Goal: Information Seeking & Learning: Learn about a topic

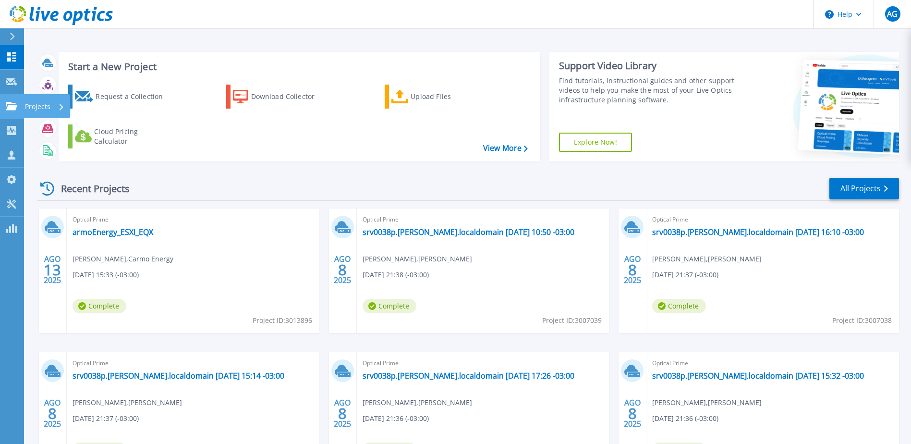
click at [29, 105] on p "Projects" at bounding box center [37, 106] width 25 height 25
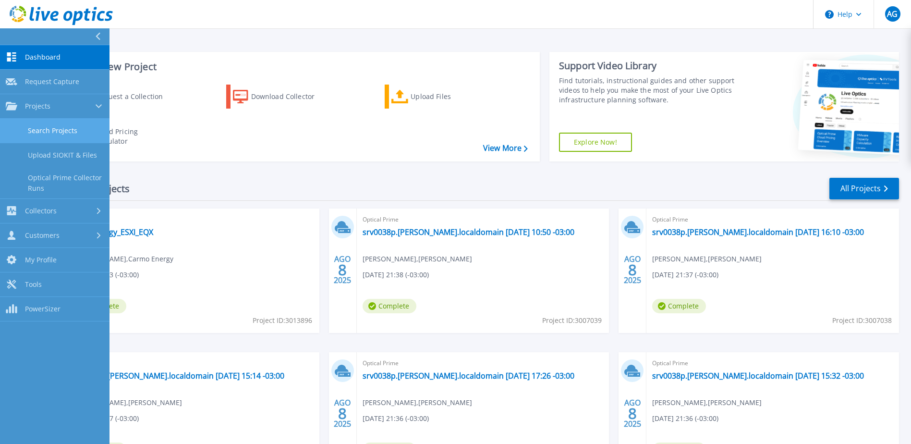
click at [56, 133] on link "Search Projects" at bounding box center [55, 131] width 110 height 25
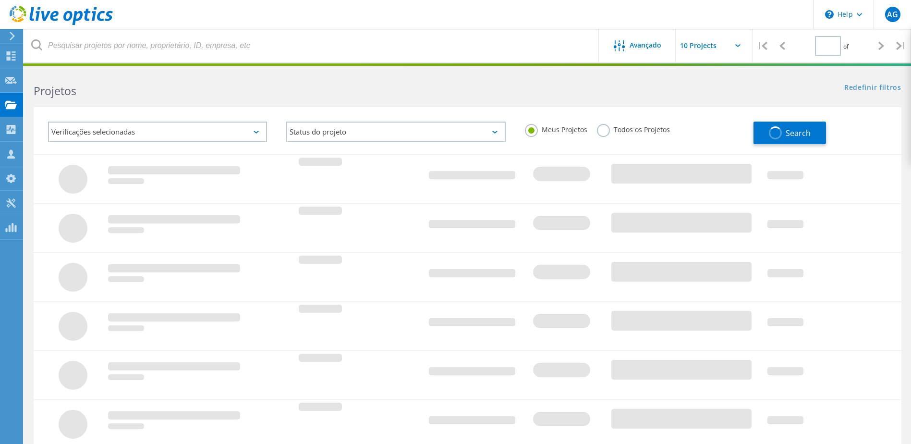
type input "3"
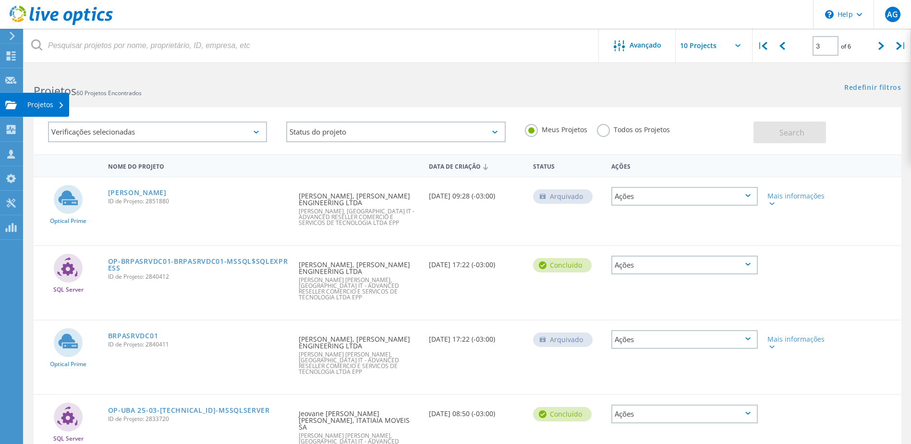
click at [13, 102] on use at bounding box center [11, 104] width 12 height 8
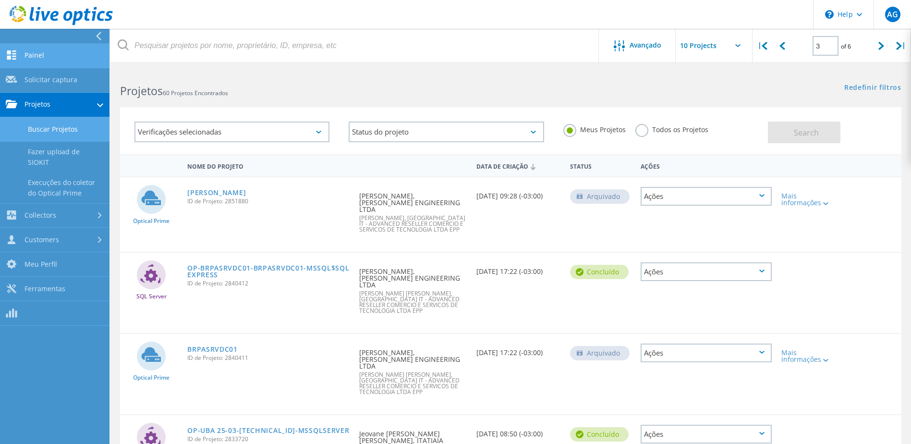
click at [23, 58] on link "Painel" at bounding box center [55, 56] width 110 height 25
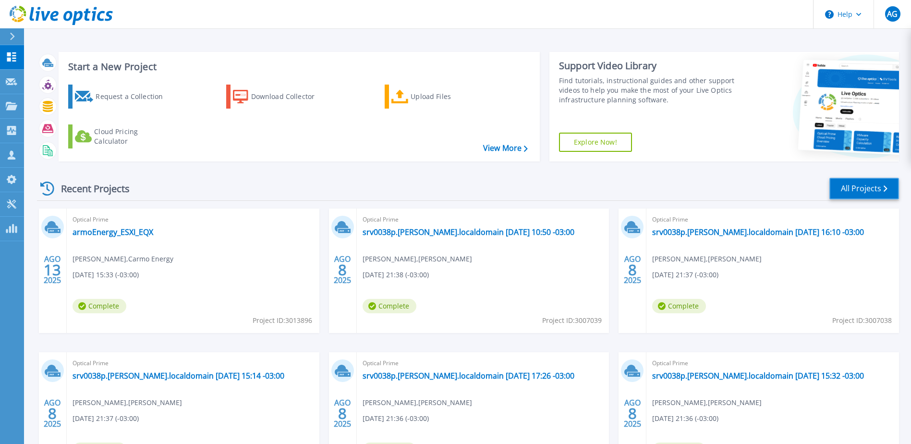
click at [852, 190] on link "All Projects" at bounding box center [865, 189] width 70 height 22
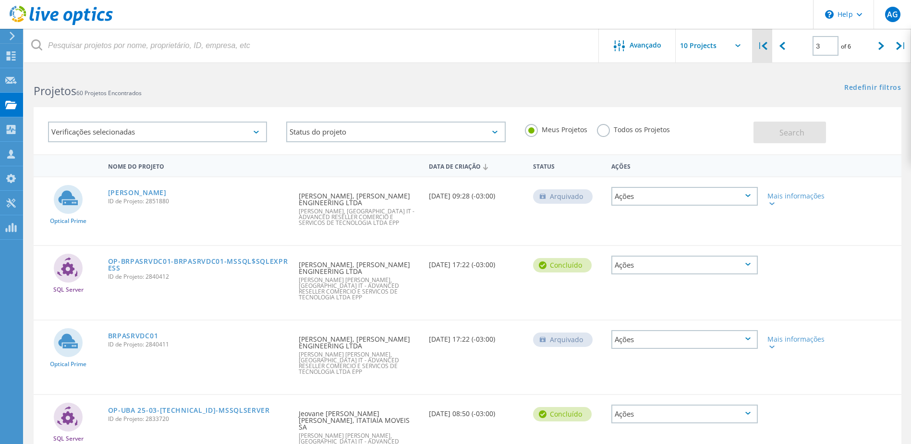
click at [764, 46] on icon at bounding box center [765, 46] width 6 height 8
type input "1"
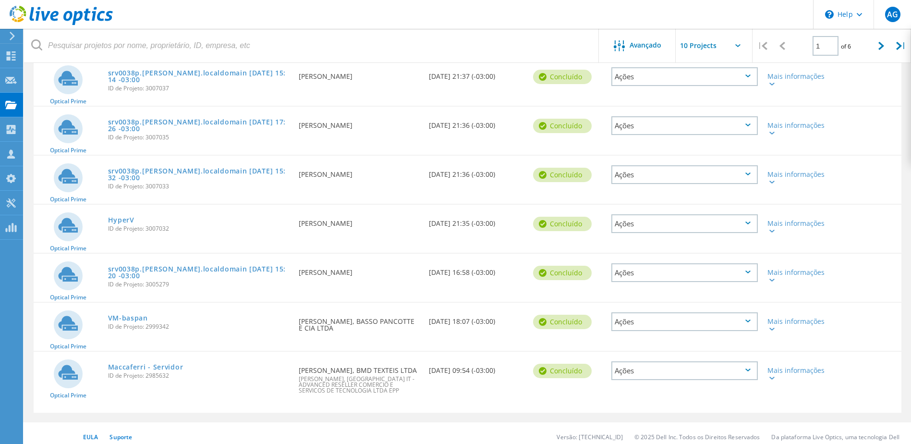
scroll to position [294, 0]
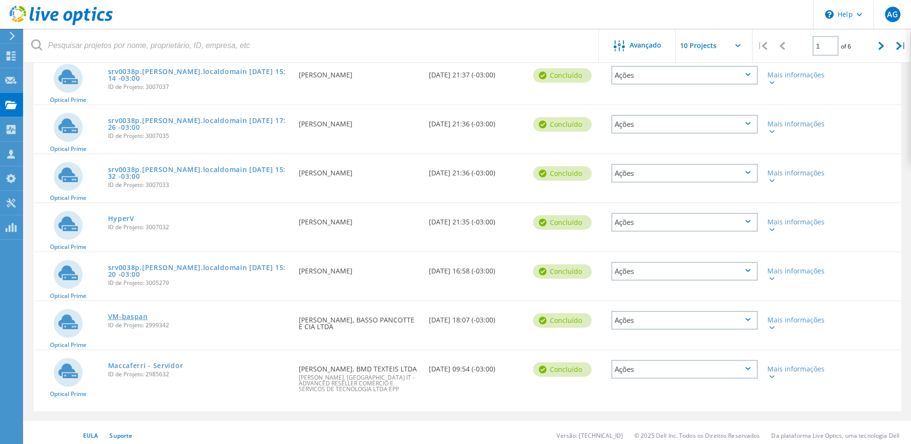
click at [123, 313] on link "VM-baspan" at bounding box center [128, 316] width 40 height 7
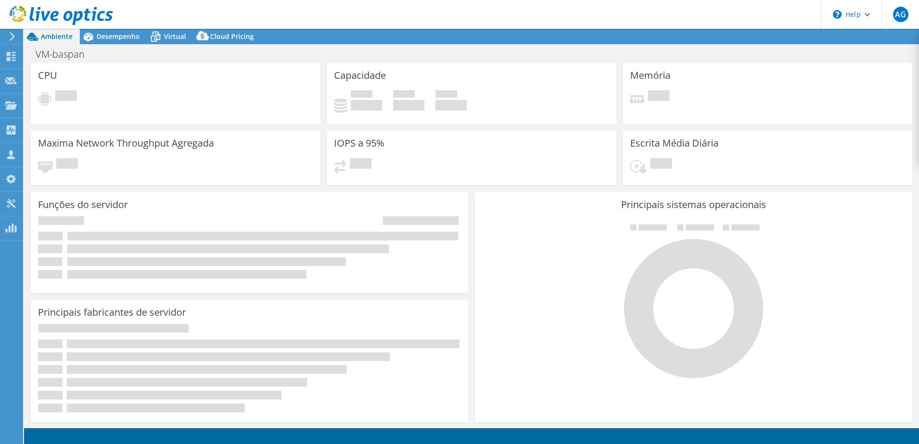
select select "SouthAmerica"
select select "USD"
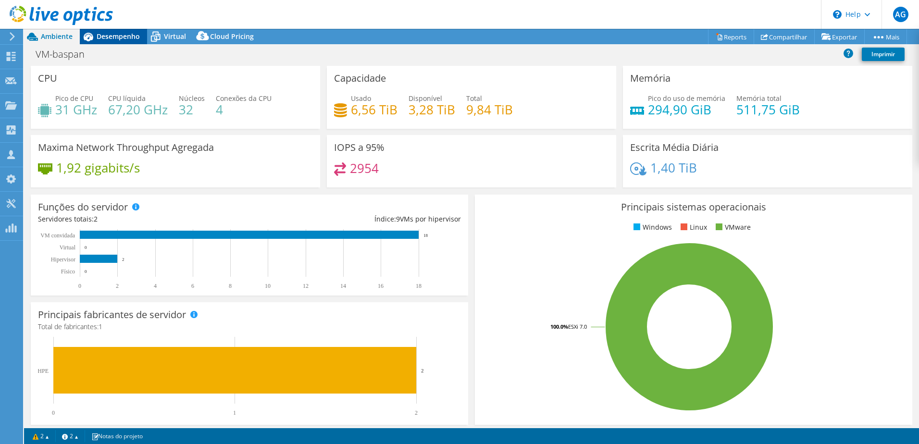
click at [132, 39] on span "Desempenho" at bounding box center [118, 36] width 43 height 9
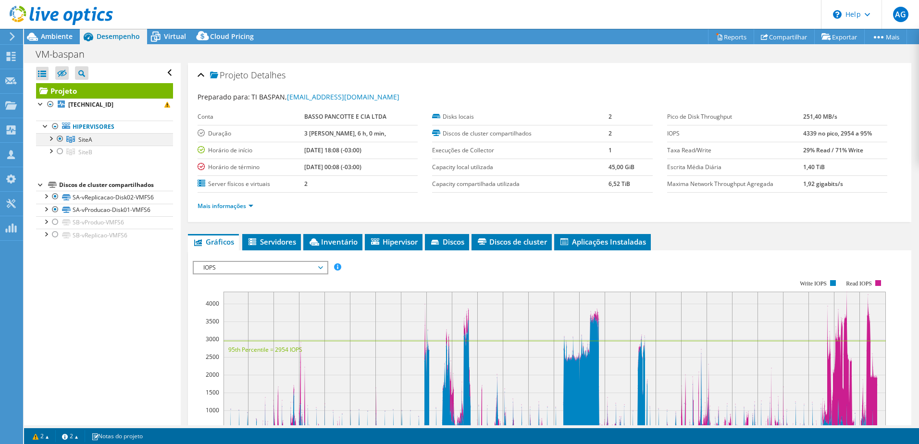
click at [49, 138] on div at bounding box center [51, 138] width 10 height 10
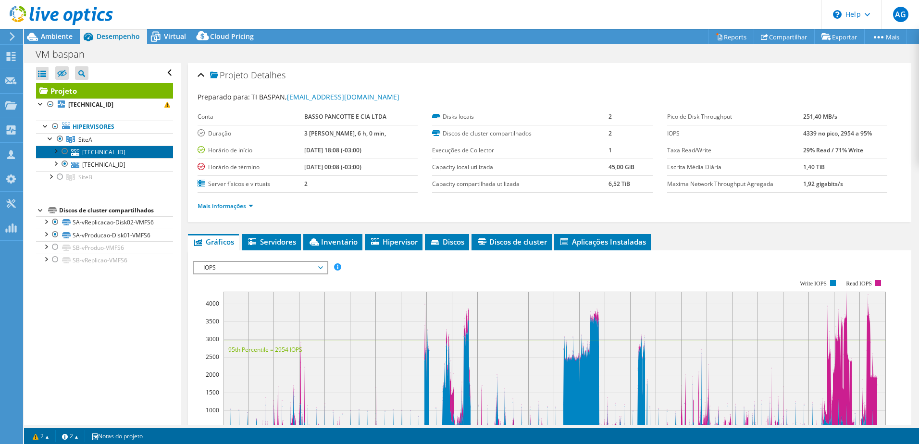
click at [90, 154] on link "192.168.1.32" at bounding box center [104, 152] width 137 height 12
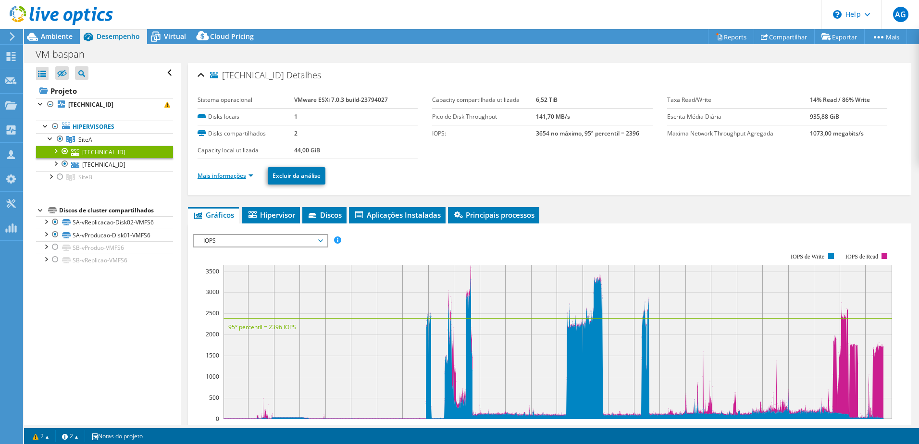
click at [249, 175] on link "Mais informações" at bounding box center [225, 176] width 56 height 8
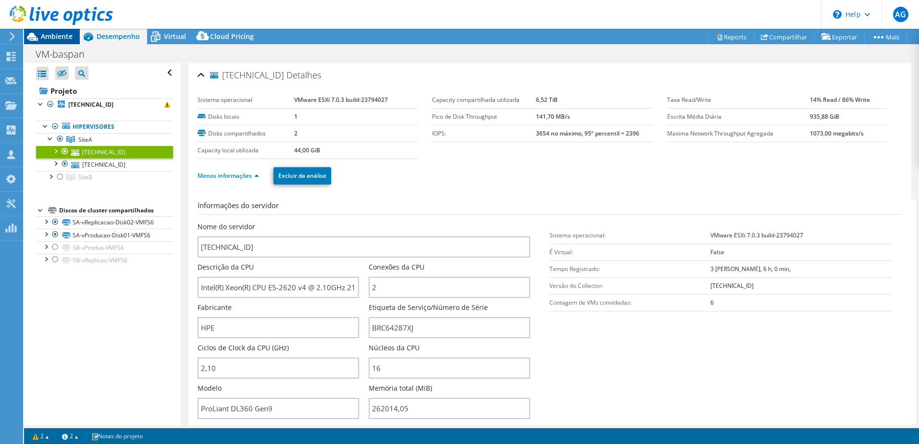
click at [64, 36] on span "Ambiente" at bounding box center [57, 36] width 32 height 9
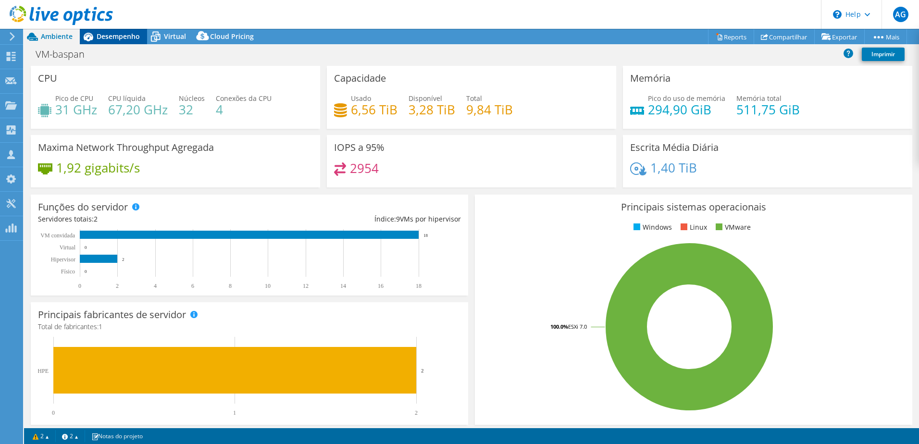
click at [134, 42] on div "Desempenho" at bounding box center [113, 36] width 67 height 15
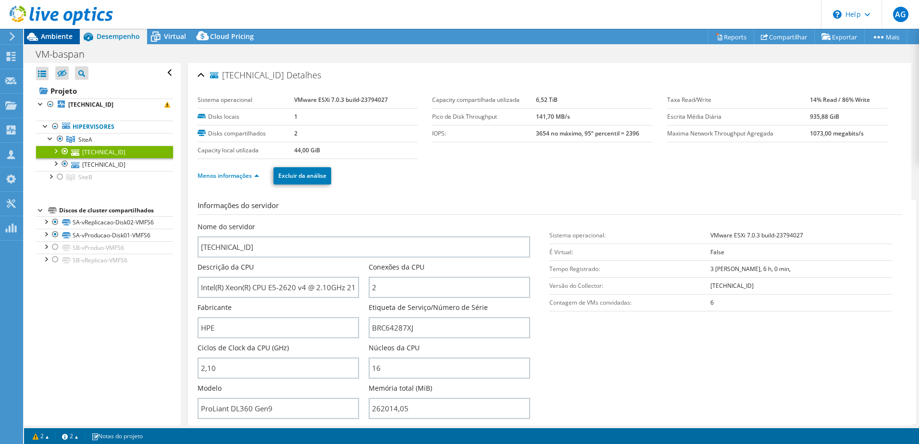
click at [66, 38] on span "Ambiente" at bounding box center [57, 36] width 32 height 9
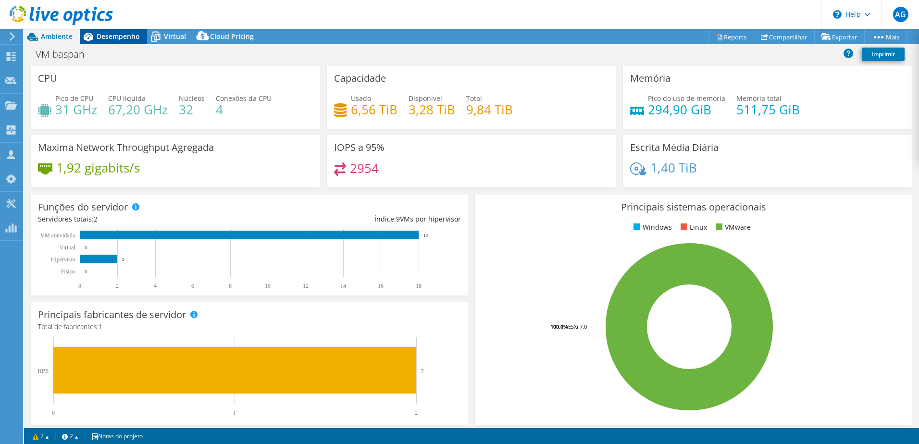
click at [113, 36] on span "Desempenho" at bounding box center [118, 36] width 43 height 9
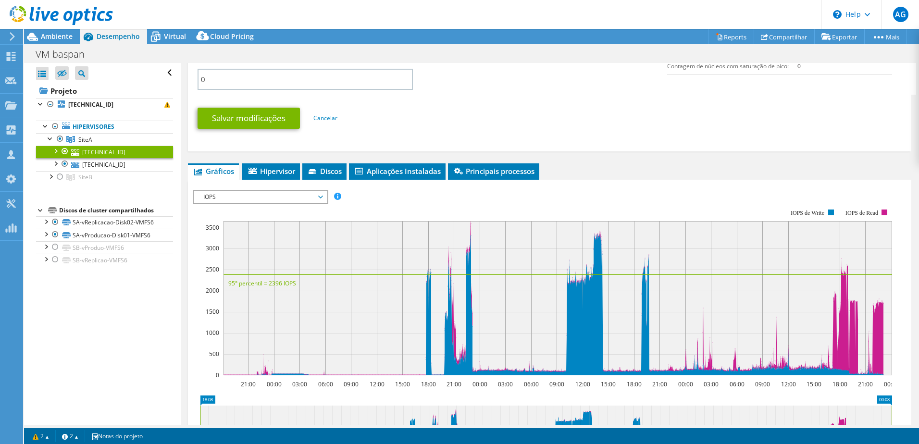
scroll to position [480, 0]
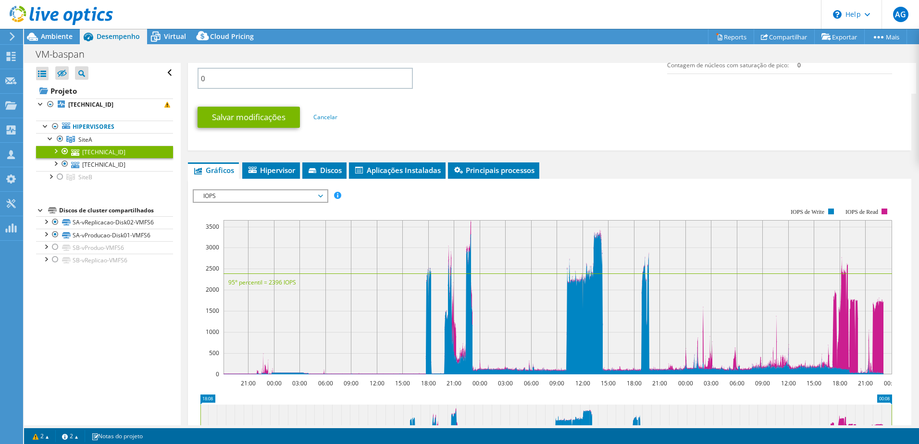
click at [324, 197] on span "IOPS" at bounding box center [260, 196] width 133 height 12
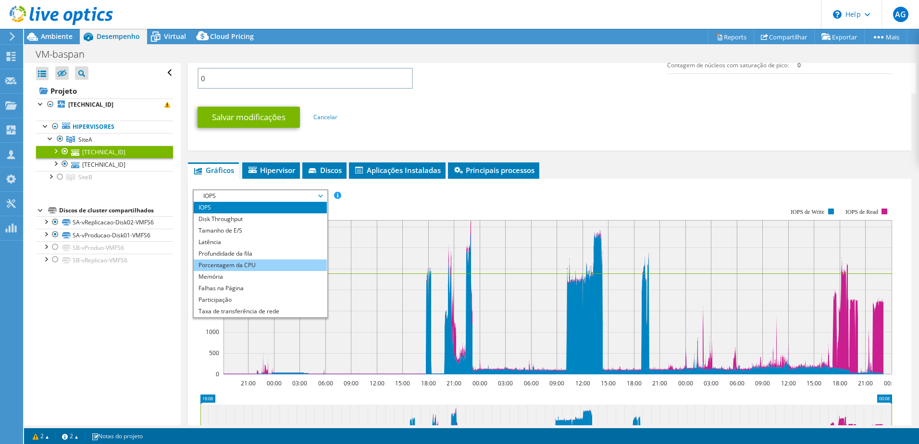
click at [272, 268] on li "Porcentagem da CPU" at bounding box center [260, 265] width 133 height 12
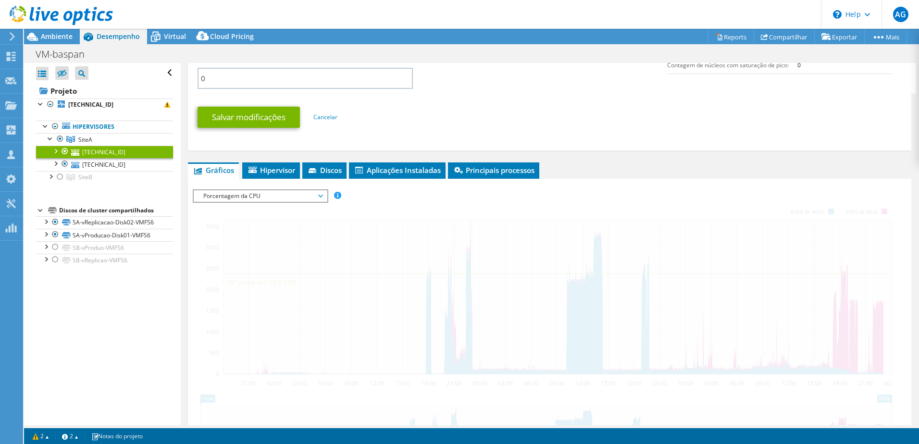
click at [272, 268] on div at bounding box center [549, 353] width 713 height 328
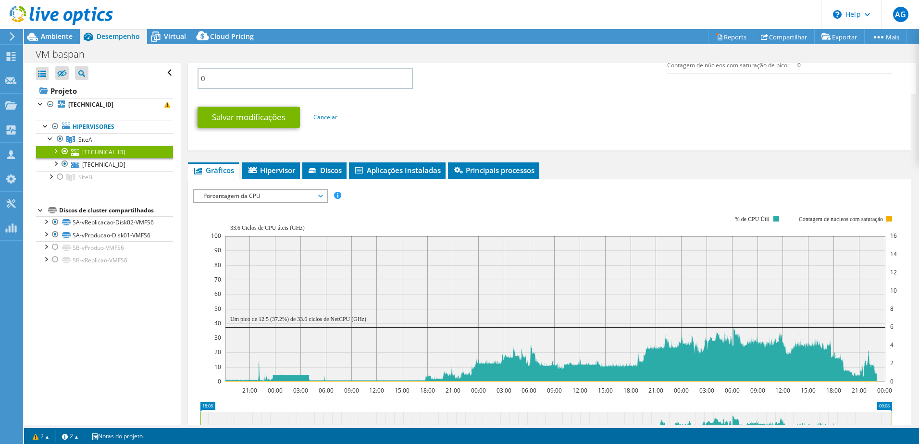
drag, startPoint x: 272, startPoint y: 268, endPoint x: 261, endPoint y: 196, distance: 72.9
click at [261, 196] on span "Porcentagem da CPU" at bounding box center [259, 196] width 123 height 12
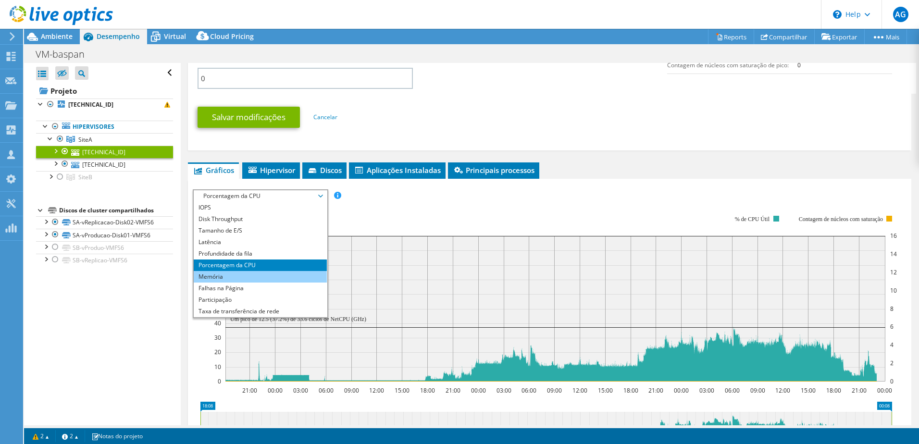
click at [217, 279] on li "Memória" at bounding box center [260, 277] width 133 height 12
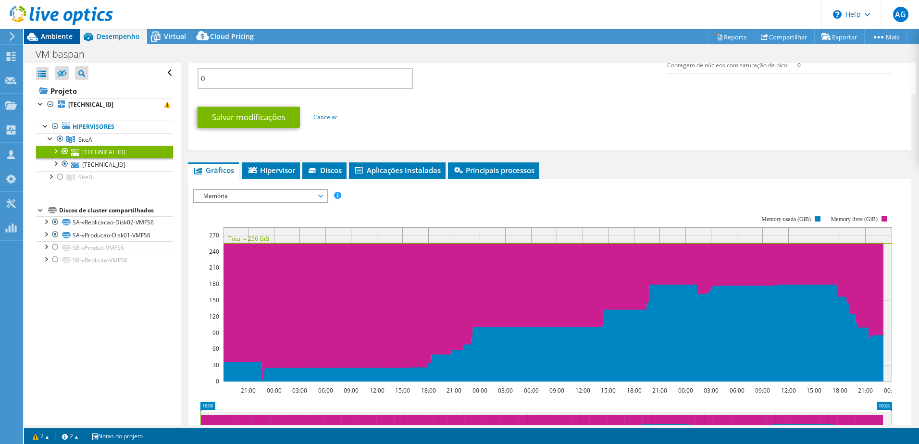
click at [68, 34] on span "Ambiente" at bounding box center [57, 36] width 32 height 9
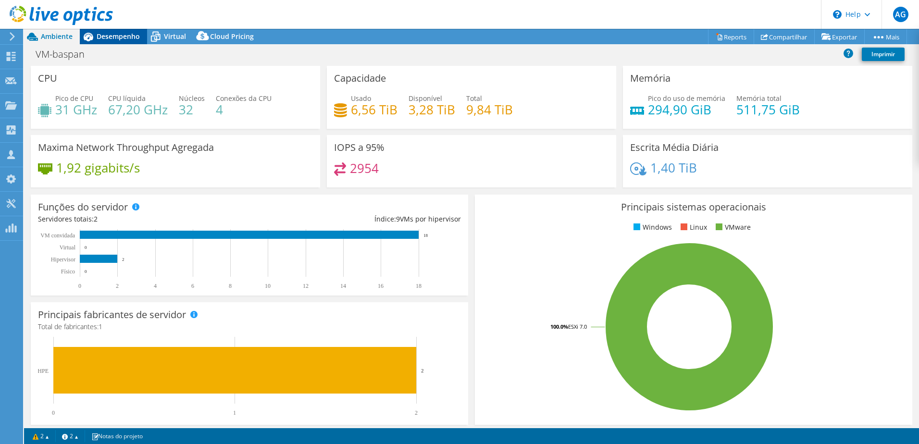
click at [121, 39] on span "Desempenho" at bounding box center [118, 36] width 43 height 9
